Goal: Check status: Check status

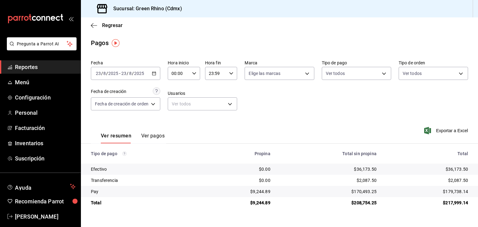
click at [109, 28] on div "Regresar" at bounding box center [279, 25] width 397 height 16
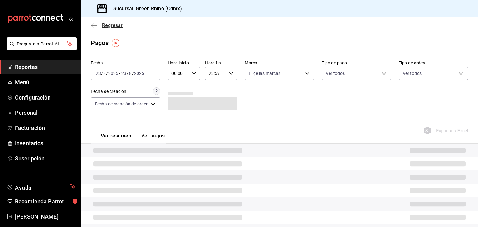
click at [115, 24] on span "Regresar" at bounding box center [112, 25] width 21 height 6
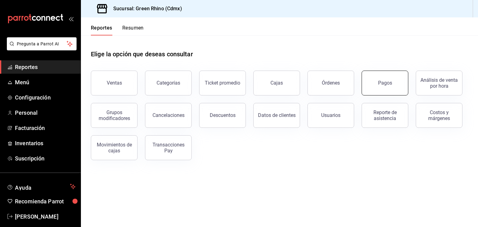
click at [389, 90] on button "Pagos" at bounding box center [384, 83] width 47 height 25
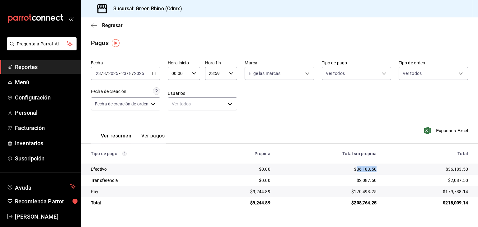
drag, startPoint x: 378, startPoint y: 169, endPoint x: 357, endPoint y: 171, distance: 21.3
click at [357, 171] on td "$36,183.50" at bounding box center [328, 169] width 106 height 11
copy div "36,183.50"
click at [378, 183] on td "$2,087.50" at bounding box center [328, 180] width 106 height 11
drag, startPoint x: 378, startPoint y: 170, endPoint x: 357, endPoint y: 170, distance: 21.5
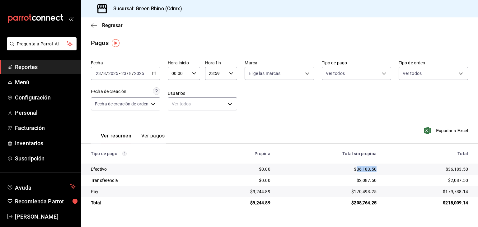
click at [357, 170] on td "$36,183.50" at bounding box center [328, 169] width 106 height 11
copy div "36,183.50"
drag, startPoint x: 469, startPoint y: 193, endPoint x: 446, endPoint y: 193, distance: 23.3
click at [446, 193] on td "$179,738.14" at bounding box center [429, 191] width 96 height 11
copy div "179,738.14"
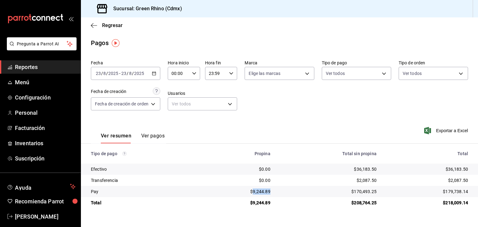
drag, startPoint x: 262, startPoint y: 190, endPoint x: 254, endPoint y: 191, distance: 7.5
click at [254, 191] on td "$9,244.89" at bounding box center [239, 191] width 72 height 11
copy div "9,244.89"
click at [111, 21] on div "Regresar" at bounding box center [279, 25] width 397 height 16
click at [109, 25] on span "Regresar" at bounding box center [112, 25] width 21 height 6
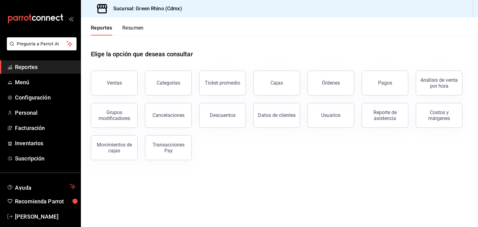
click at [135, 30] on button "Resumen" at bounding box center [132, 30] width 21 height 11
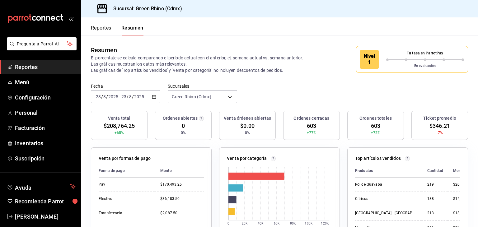
click at [401, 61] on div "En evaluación" at bounding box center [425, 65] width 78 height 8
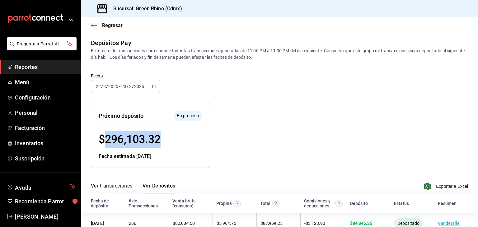
drag, startPoint x: 160, startPoint y: 144, endPoint x: 106, endPoint y: 140, distance: 54.5
click at [106, 140] on div "$ 296,103.32" at bounding box center [151, 139] width 104 height 17
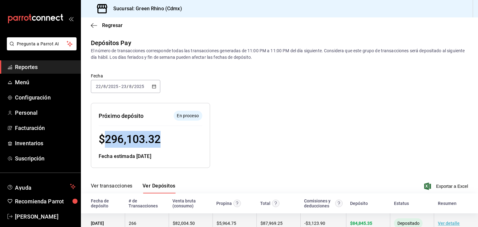
copy span "296,103.32"
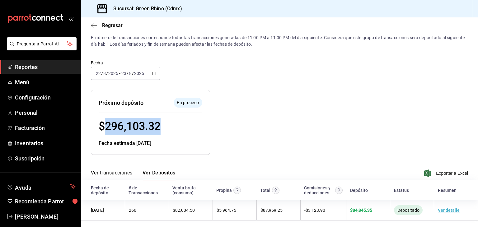
scroll to position [17, 0]
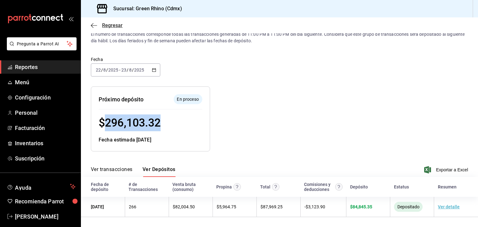
click at [102, 25] on span "Regresar" at bounding box center [112, 25] width 21 height 6
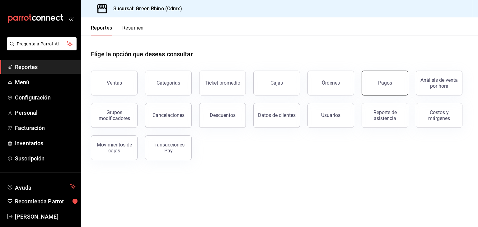
click at [383, 77] on button "Pagos" at bounding box center [384, 83] width 47 height 25
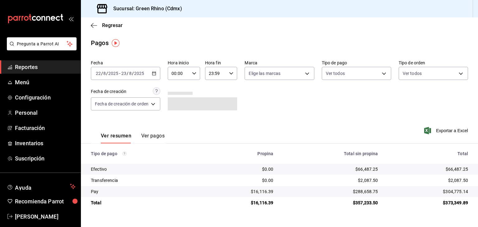
click at [111, 73] on input "2025" at bounding box center [113, 73] width 11 height 5
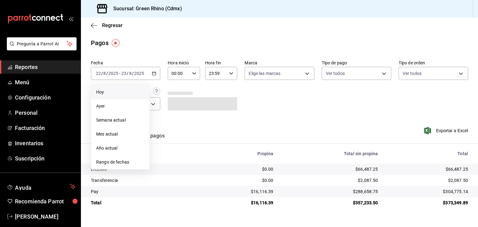
click at [116, 95] on li "Hoy" at bounding box center [120, 92] width 58 height 14
